Goal: Task Accomplishment & Management: Manage account settings

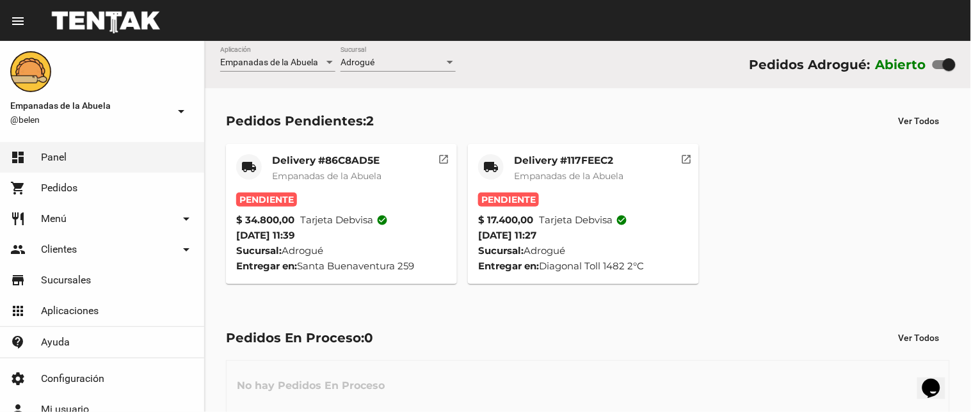
click at [699, 365] on div "No hay Pedidos En Proceso" at bounding box center [588, 388] width 724 height 56
click at [683, 159] on mat-icon "open_in_new" at bounding box center [686, 158] width 12 height 12
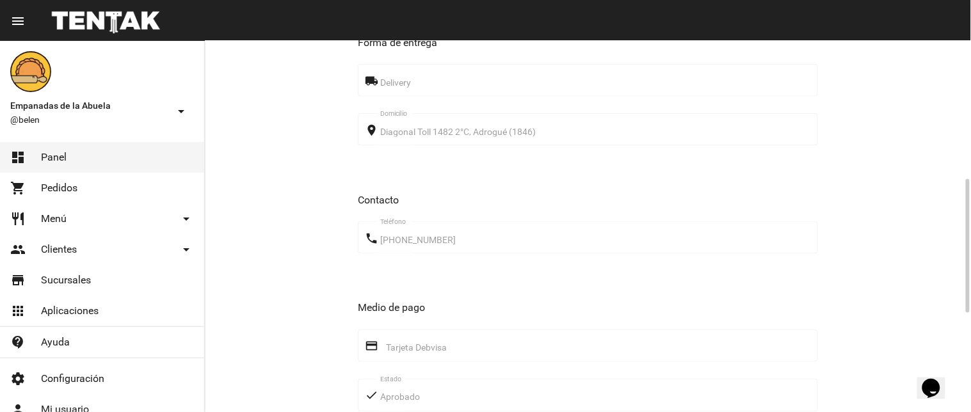
scroll to position [658, 0]
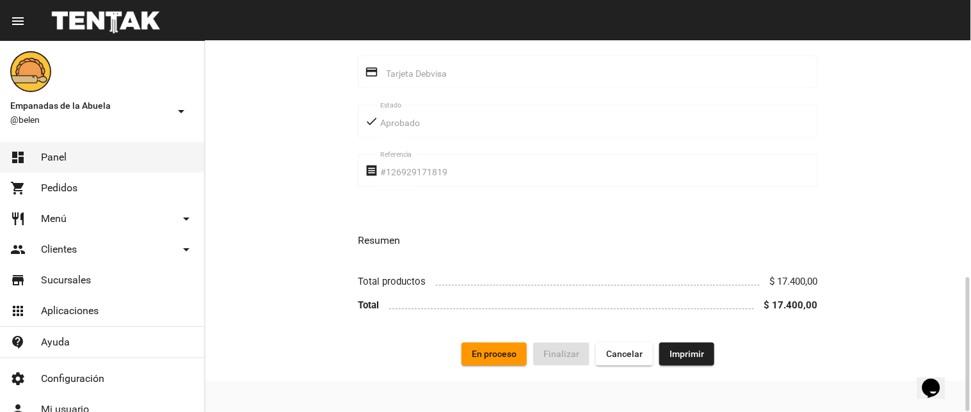
click at [670, 357] on span "Imprimir" at bounding box center [686, 354] width 35 height 10
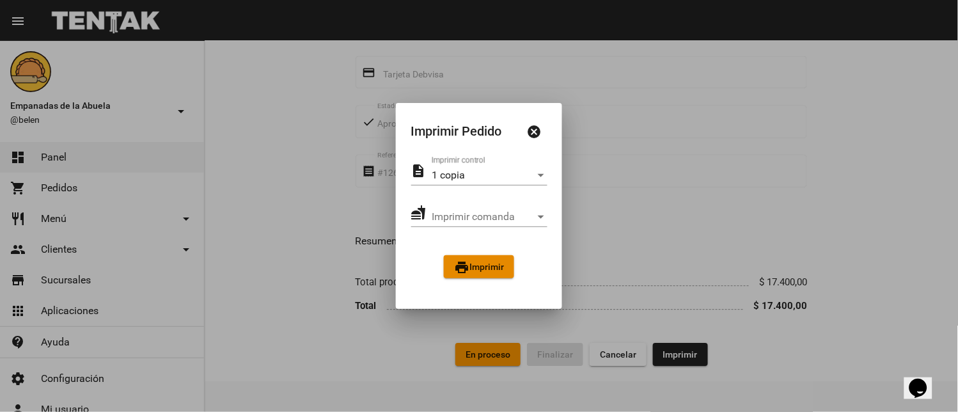
click at [501, 274] on button "print Imprimir" at bounding box center [479, 266] width 70 height 23
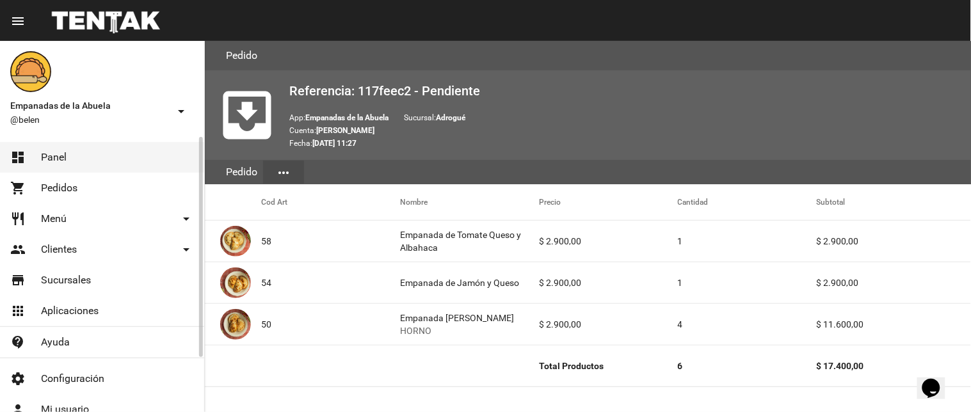
click at [125, 157] on link "dashboard Panel" at bounding box center [102, 157] width 204 height 31
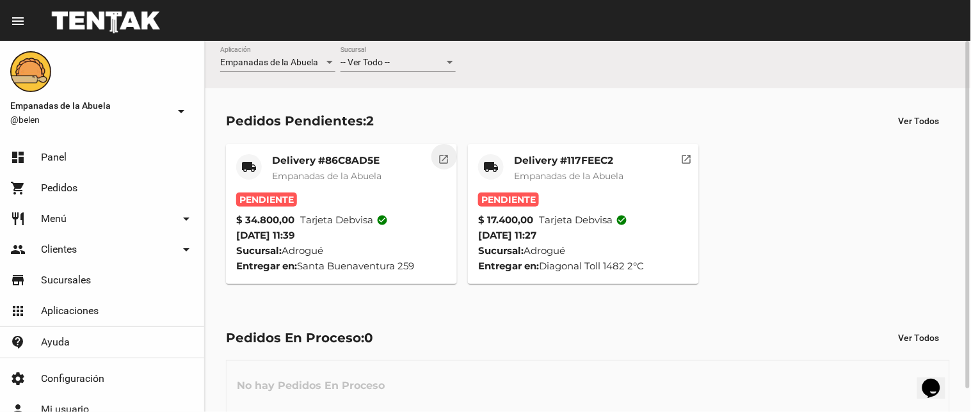
click at [438, 157] on mat-icon "open_in_new" at bounding box center [444, 158] width 12 height 12
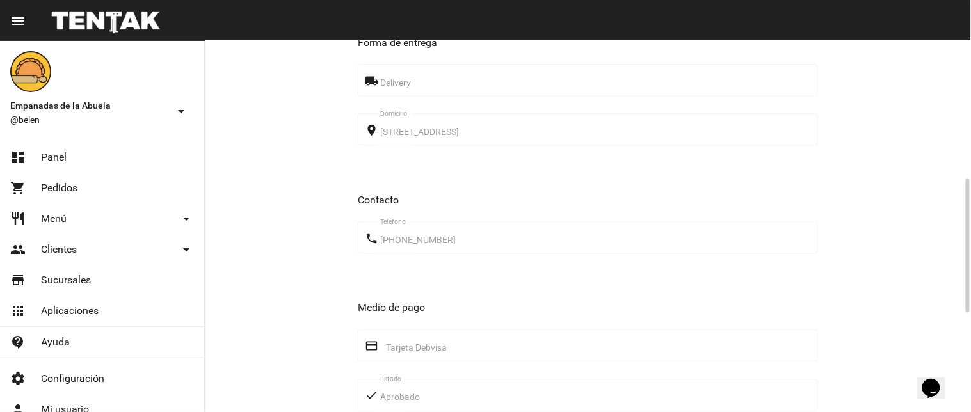
scroll to position [658, 0]
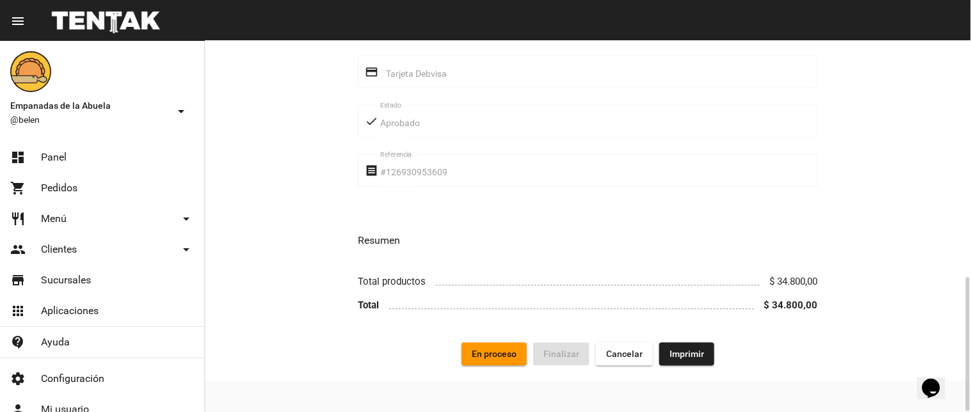
click at [672, 354] on span "Imprimir" at bounding box center [686, 354] width 35 height 10
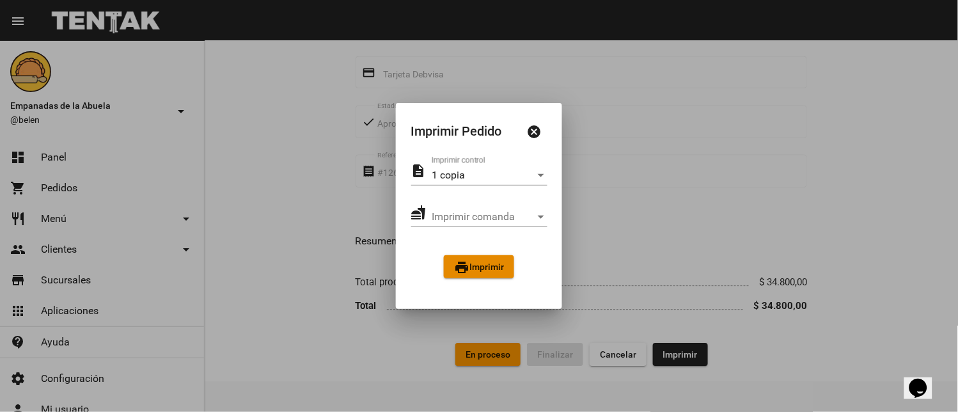
click at [466, 263] on mat-icon "print" at bounding box center [461, 267] width 15 height 15
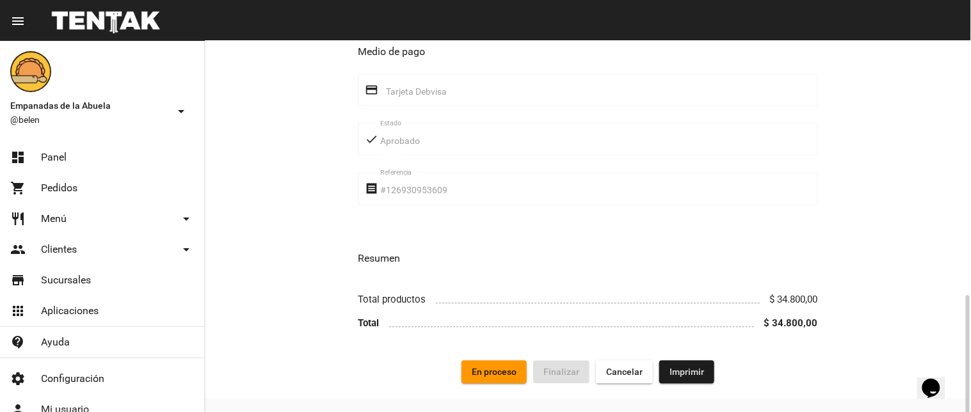
scroll to position [658, 0]
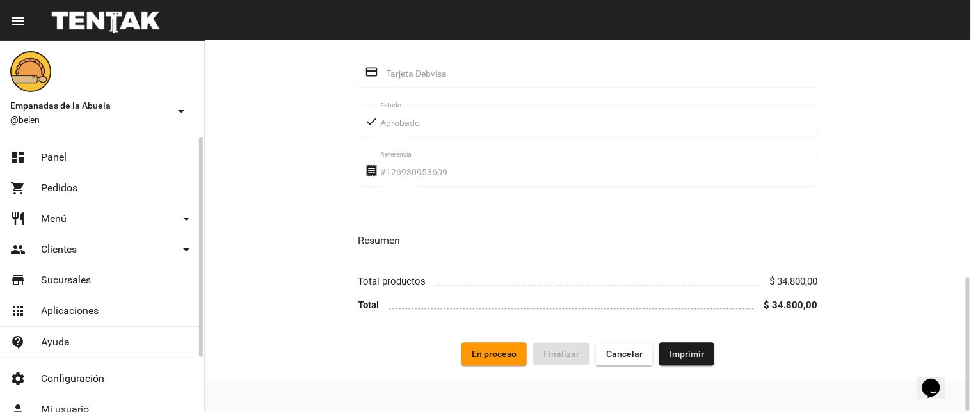
click at [60, 158] on span "Panel" at bounding box center [54, 157] width 26 height 13
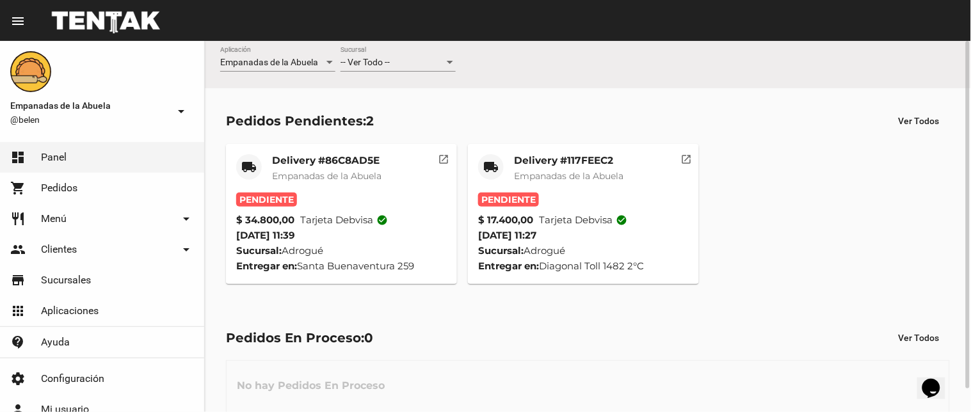
click at [623, 177] on span "Empanadas de la Abuela" at bounding box center [568, 176] width 109 height 12
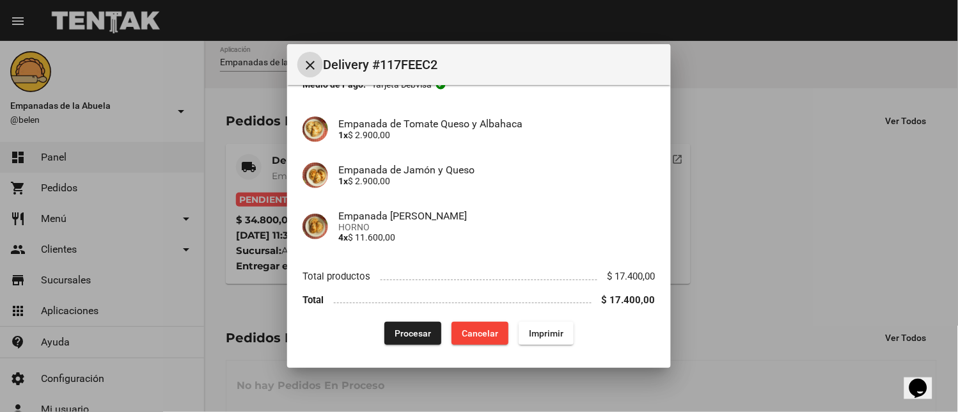
scroll to position [88, 0]
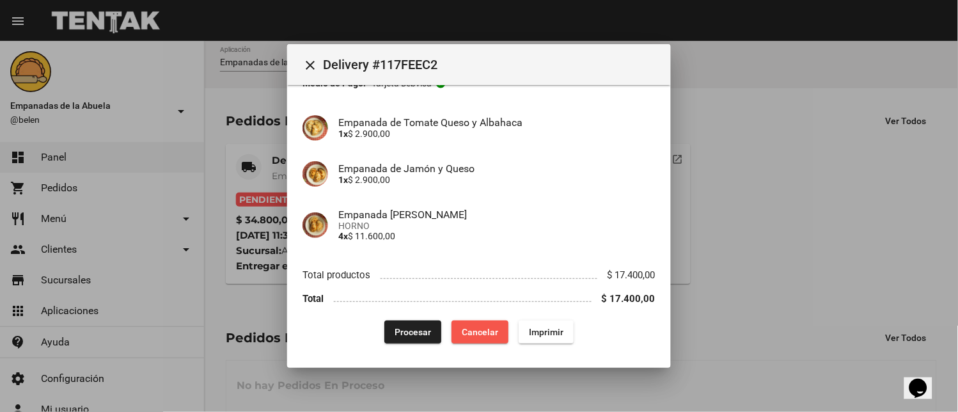
click at [482, 333] on span "Cancelar" at bounding box center [480, 332] width 36 height 10
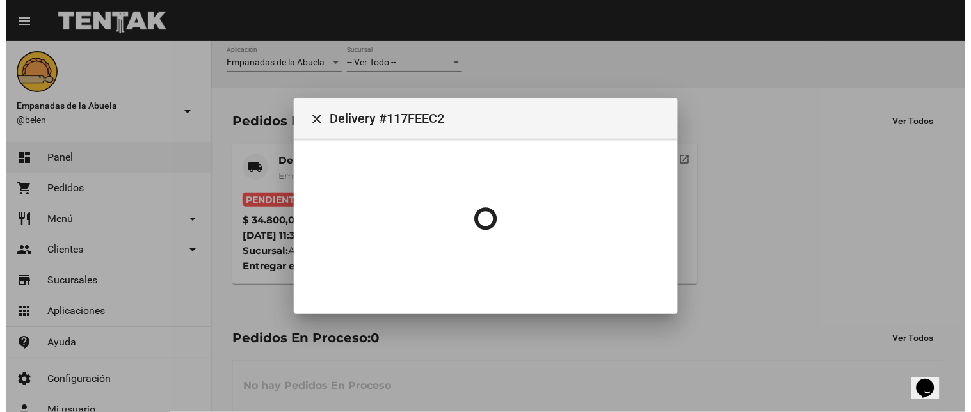
scroll to position [0, 0]
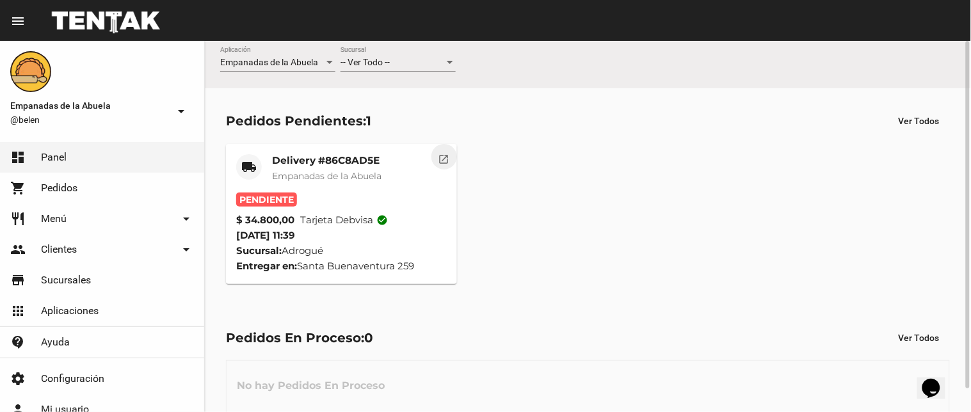
click at [440, 158] on mat-icon "open_in_new" at bounding box center [444, 158] width 12 height 12
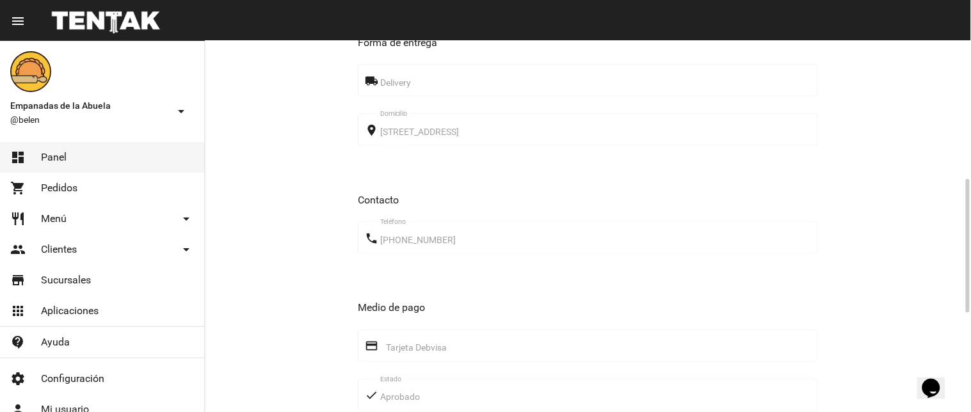
scroll to position [658, 0]
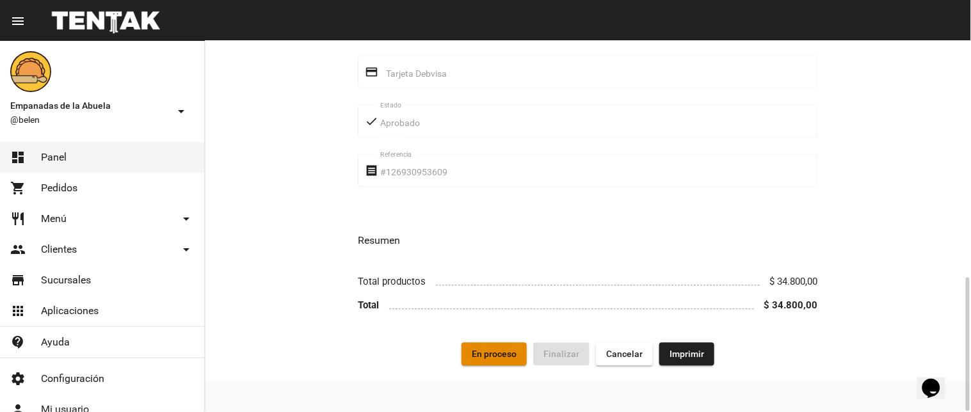
click at [504, 351] on span "En proceso" at bounding box center [494, 354] width 45 height 10
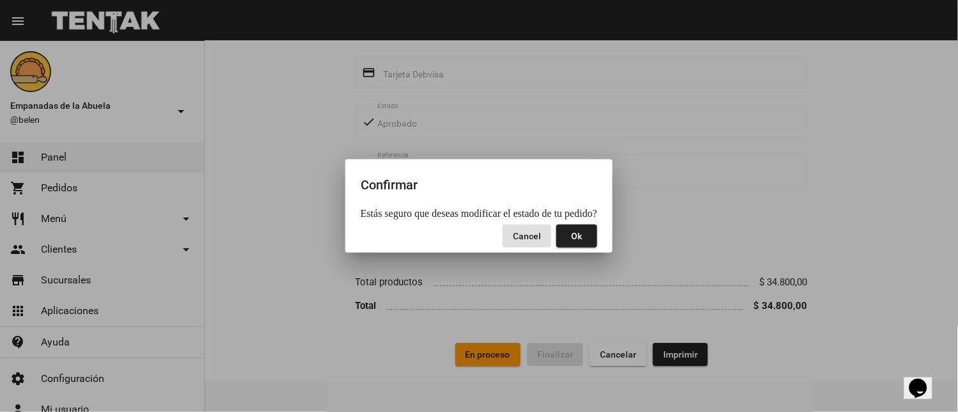
click at [579, 234] on span "Ok" at bounding box center [577, 236] width 11 height 10
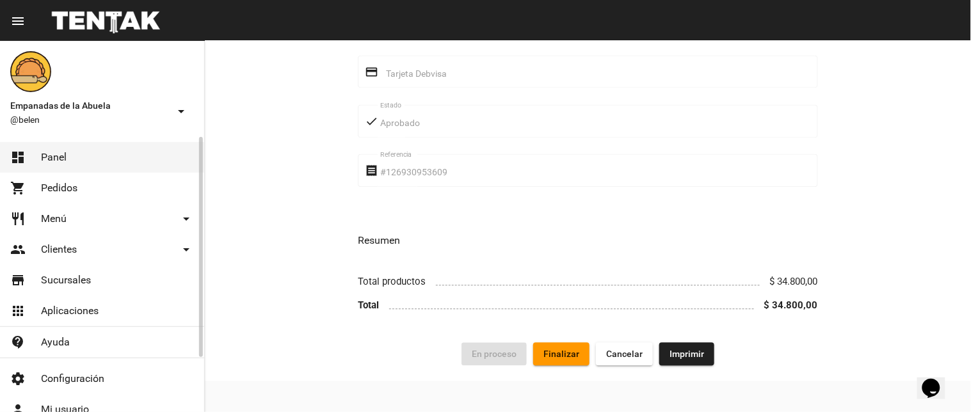
click at [100, 150] on link "dashboard Panel" at bounding box center [102, 157] width 204 height 31
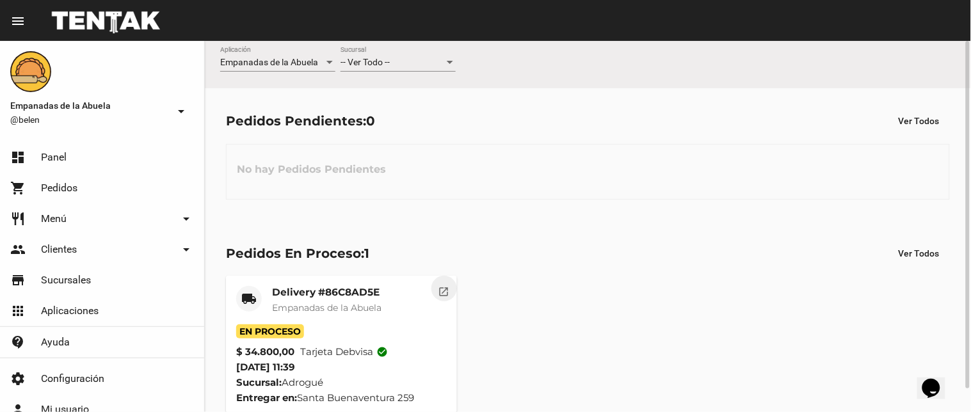
click at [445, 286] on mat-icon "open_in_new" at bounding box center [444, 290] width 12 height 12
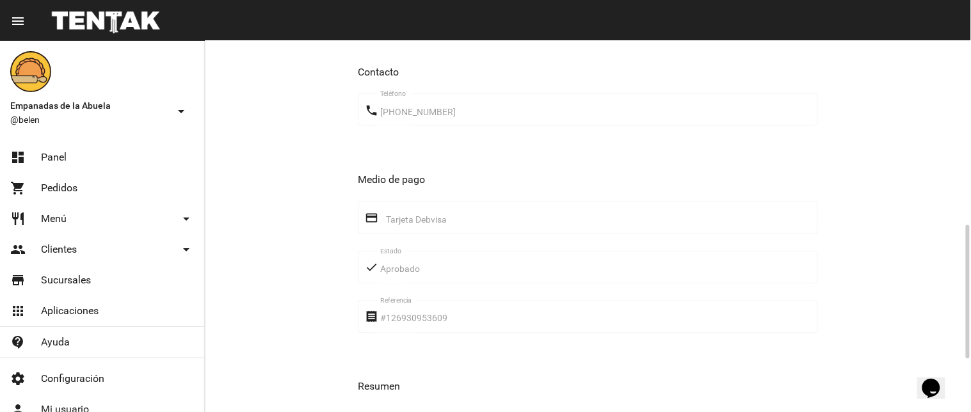
scroll to position [658, 0]
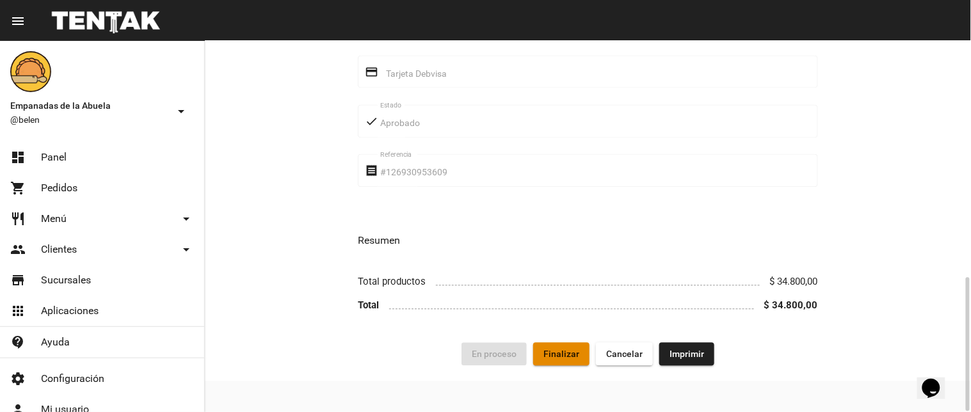
click at [565, 357] on span "Finalizar" at bounding box center [561, 354] width 36 height 10
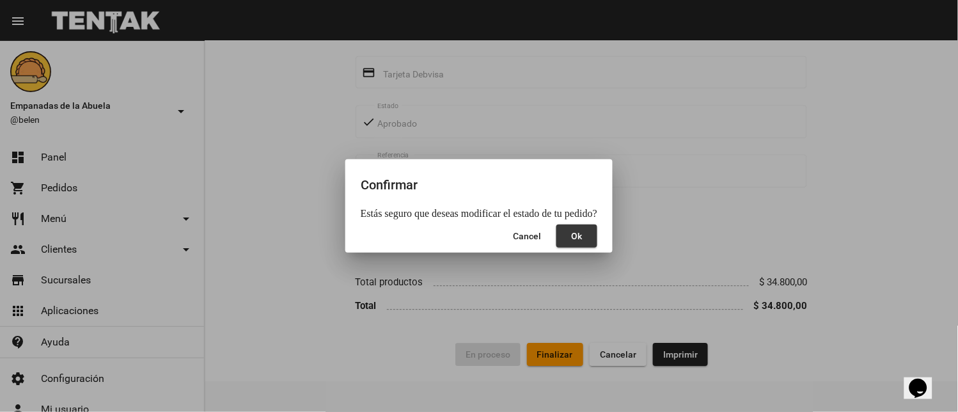
click at [587, 234] on button "Ok" at bounding box center [577, 236] width 41 height 23
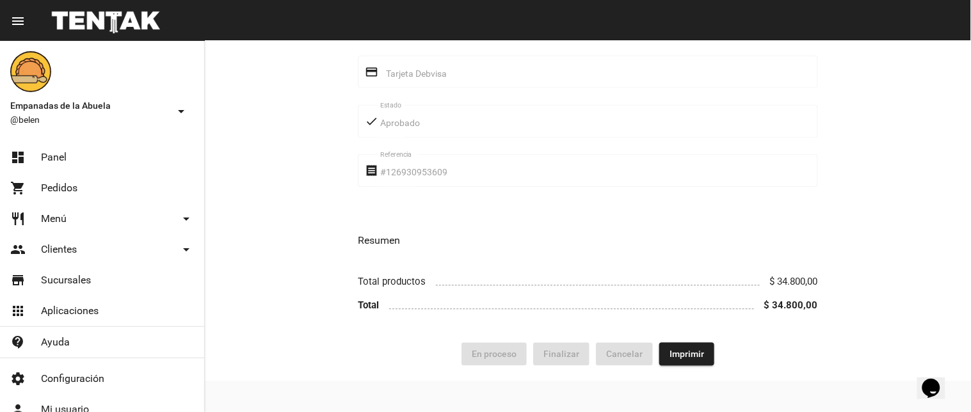
scroll to position [0, 0]
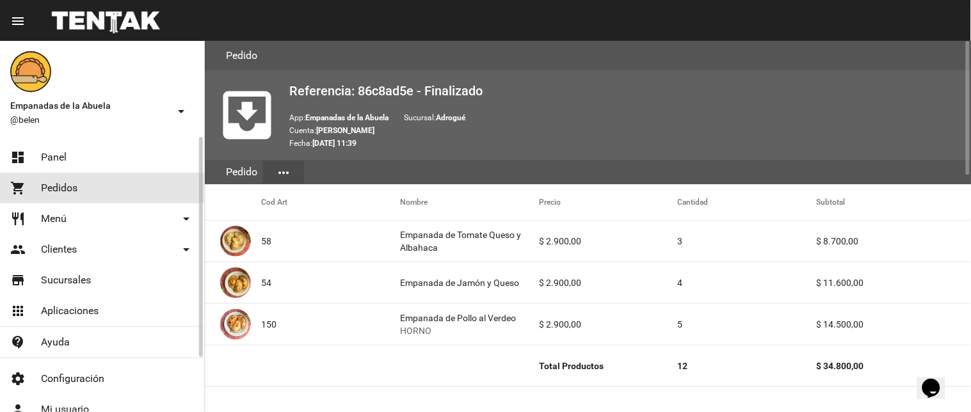
click at [35, 186] on link "shopping_cart Pedidos" at bounding box center [102, 188] width 204 height 31
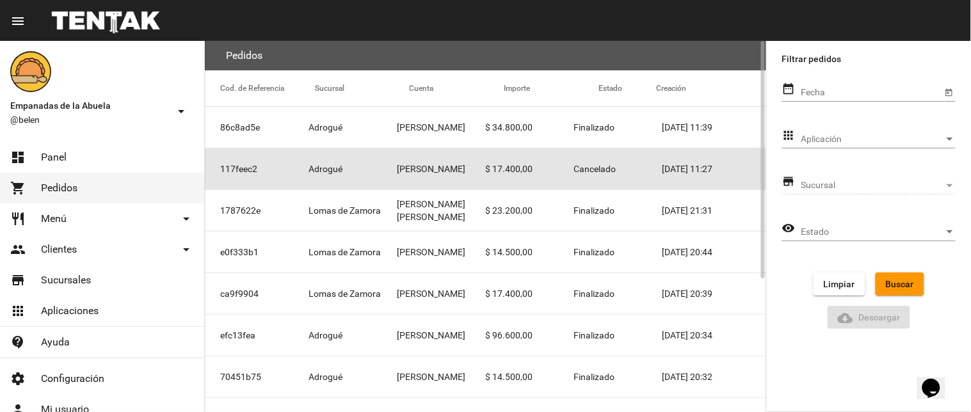
click at [552, 180] on mat-cell "$ 17.400,00" at bounding box center [530, 168] width 88 height 41
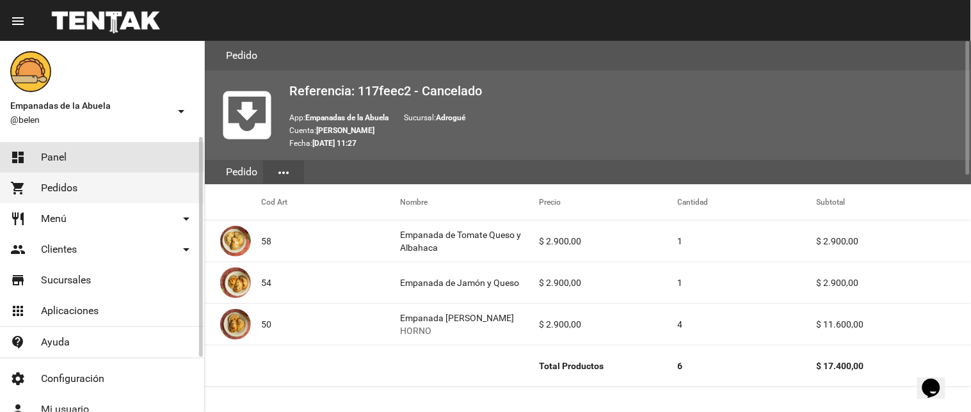
click at [58, 164] on link "dashboard Panel" at bounding box center [102, 157] width 204 height 31
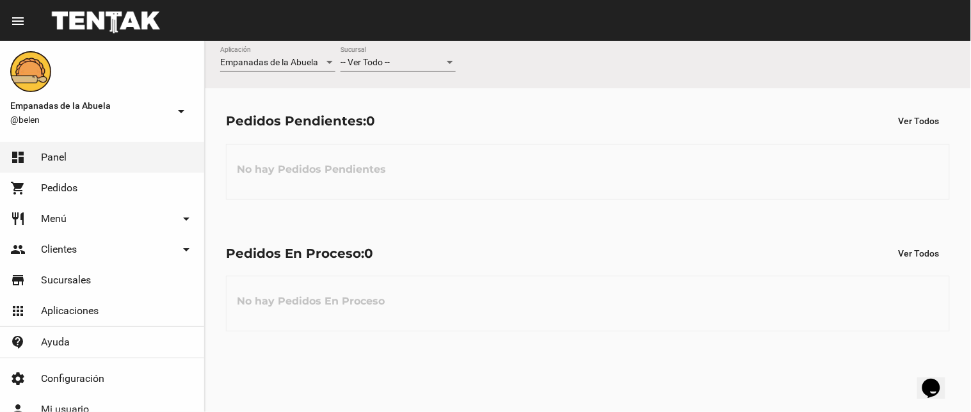
click at [465, 229] on div "Pedidos En Proceso: 0 Ver Todos No hay Pedidos En Proceso" at bounding box center [588, 287] width 766 height 132
click at [544, 199] on div "No hay Pedidos Pendientes" at bounding box center [588, 172] width 724 height 56
click at [68, 184] on span "Pedidos" at bounding box center [59, 188] width 36 height 13
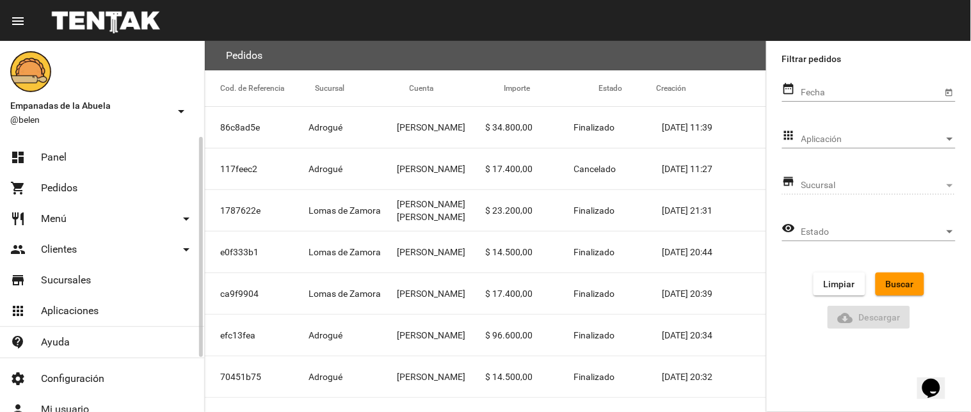
click at [80, 155] on link "dashboard Panel" at bounding box center [102, 157] width 204 height 31
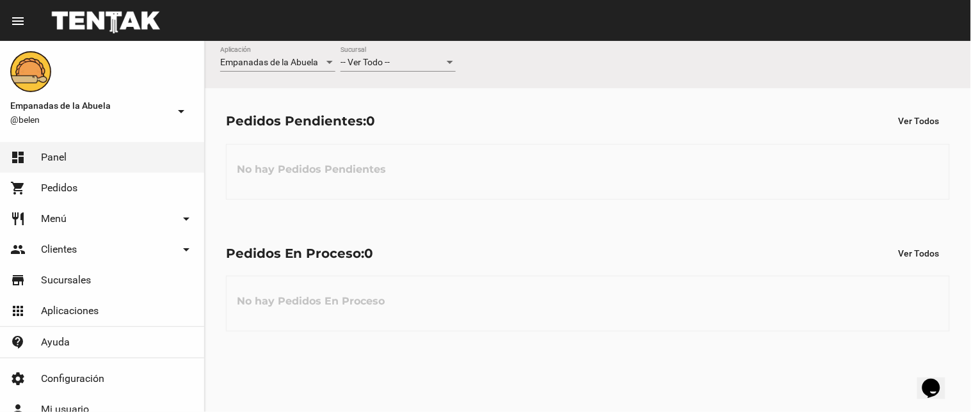
click at [406, 65] on div "-- Ver Todo --" at bounding box center [392, 63] width 104 height 10
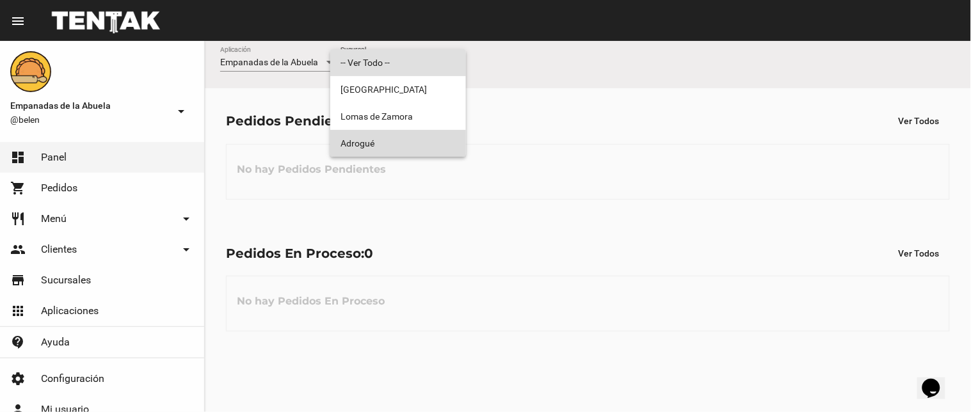
click at [404, 143] on span "Adrogué" at bounding box center [397, 143] width 115 height 27
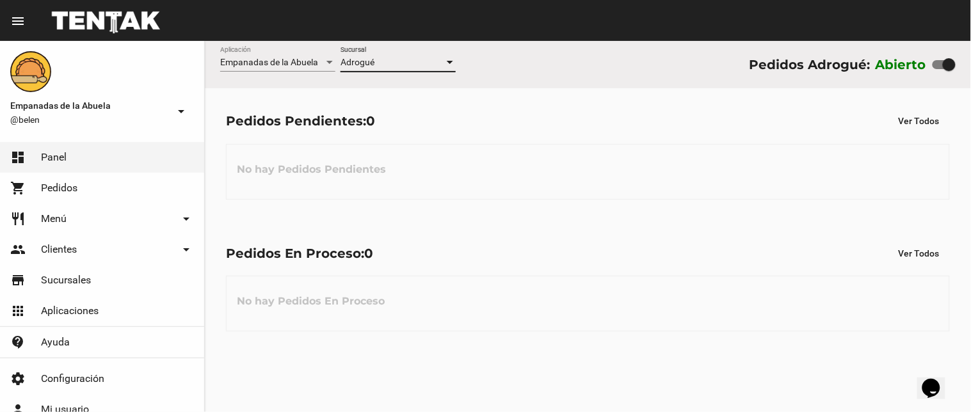
click at [367, 63] on span "Adrogué" at bounding box center [357, 62] width 34 height 10
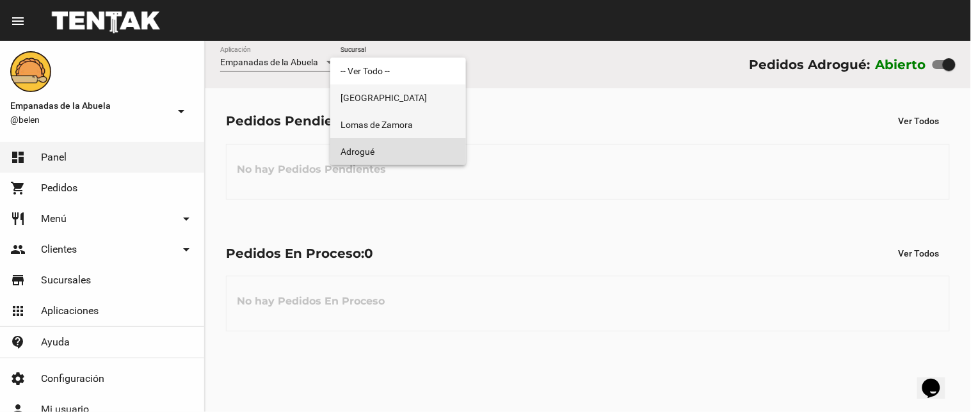
click at [373, 111] on div "-- Ver Todo -- [GEOGRAPHIC_DATA][PERSON_NAME]" at bounding box center [398, 111] width 136 height 107
click at [381, 125] on span "Lomas de Zamora" at bounding box center [397, 124] width 115 height 27
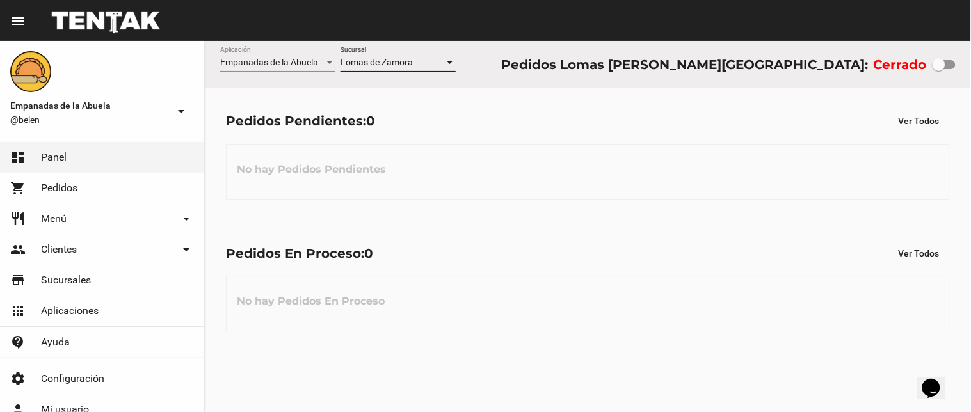
click at [358, 65] on span "Lomas de Zamora" at bounding box center [376, 62] width 72 height 10
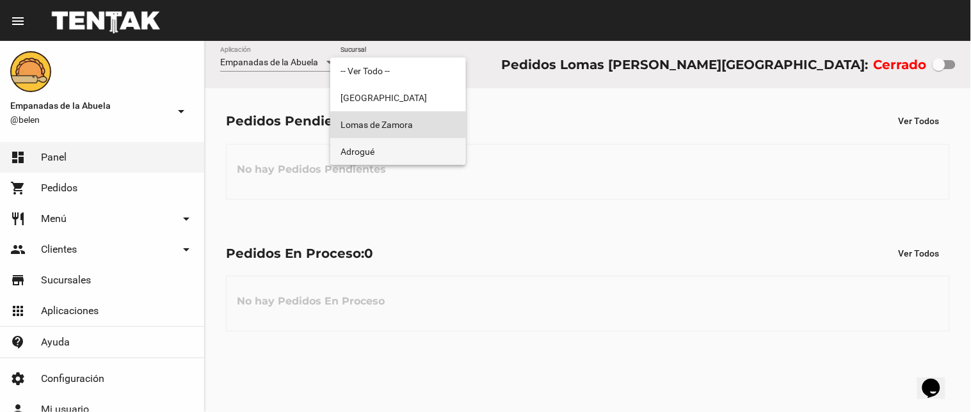
click at [363, 154] on span "Adrogué" at bounding box center [397, 151] width 115 height 27
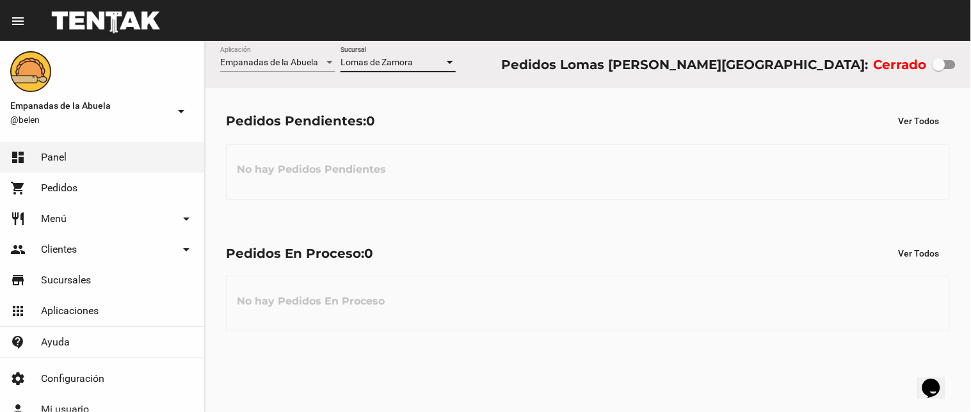
checkbox input "true"
